Goal: Use online tool/utility: Utilize a website feature to perform a specific function

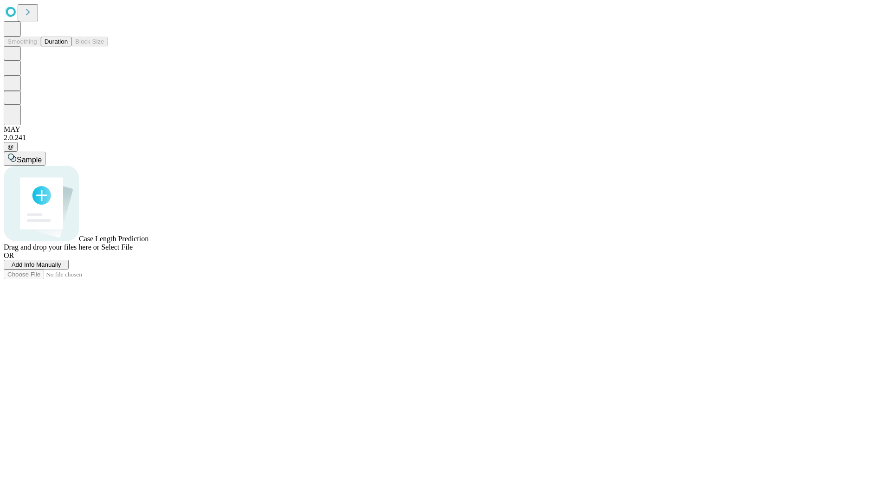
click at [68, 46] on button "Duration" at bounding box center [56, 42] width 31 height 10
click at [61, 268] on span "Add Info Manually" at bounding box center [37, 264] width 50 height 7
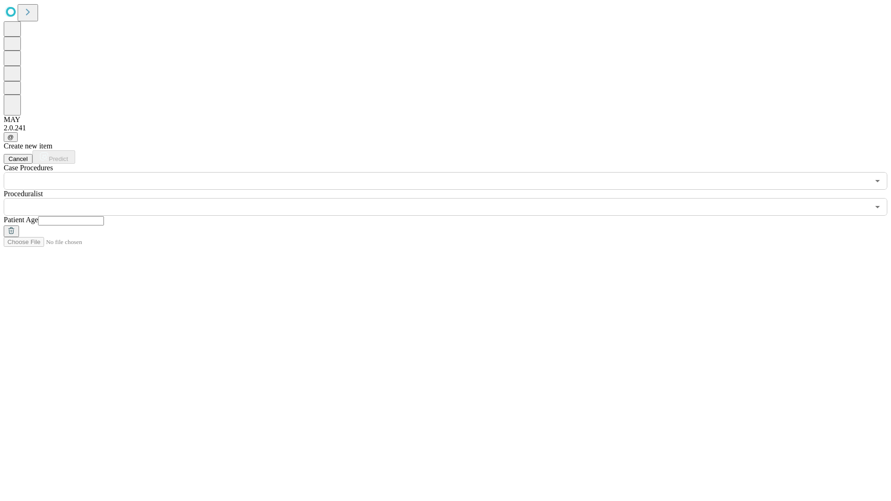
click at [104, 216] on input "text" at bounding box center [71, 220] width 66 height 9
type input "**"
click at [452, 198] on input "text" at bounding box center [437, 207] width 866 height 18
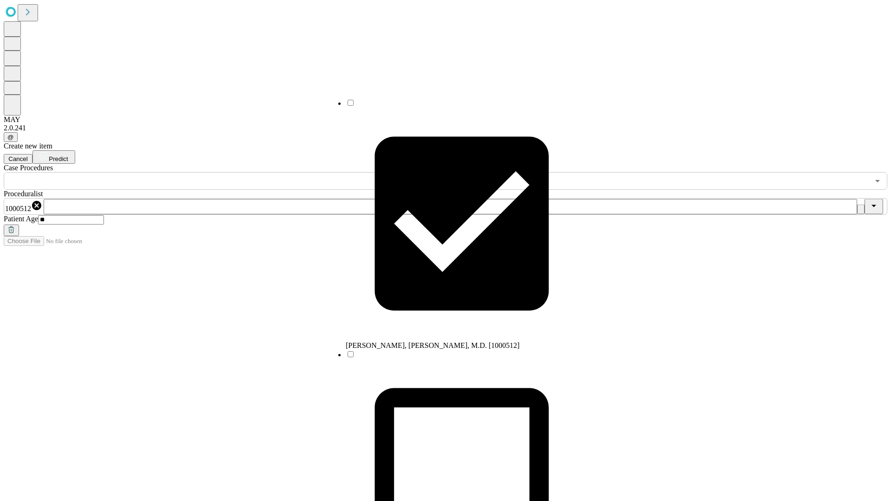
click at [195, 172] on input "text" at bounding box center [437, 181] width 866 height 18
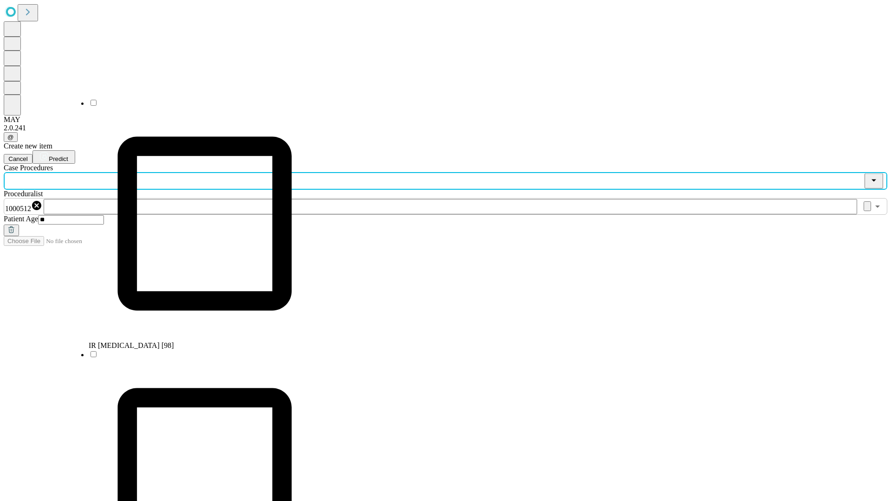
click at [195, 106] on li "IR [MEDICAL_DATA] [98]" at bounding box center [205, 224] width 232 height 252
click at [68, 156] on span "Predict" at bounding box center [58, 159] width 19 height 7
